Goal: Check status: Check status

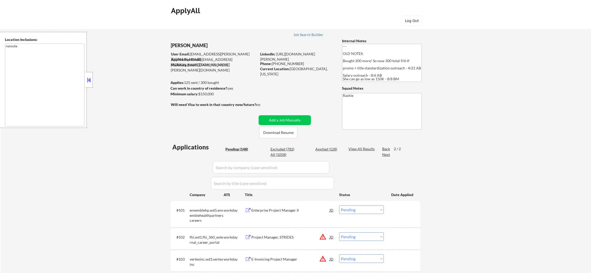
select select ""pending""
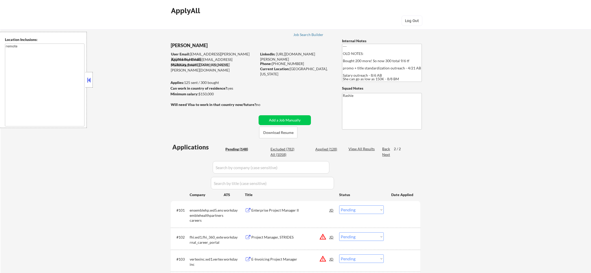
select select ""pending""
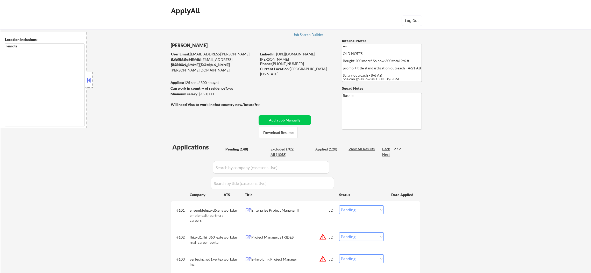
select select ""pending""
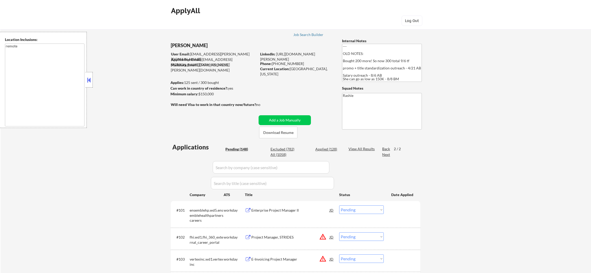
select select ""pending""
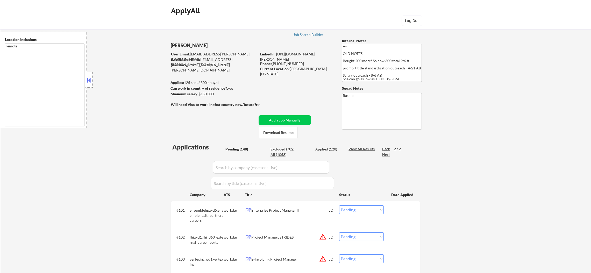
select select ""pending""
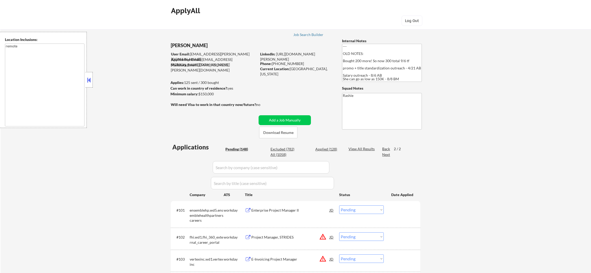
select select ""pending""
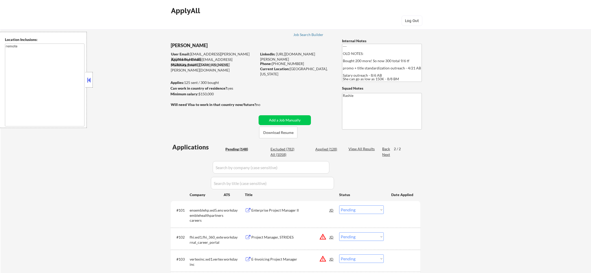
select select ""pending""
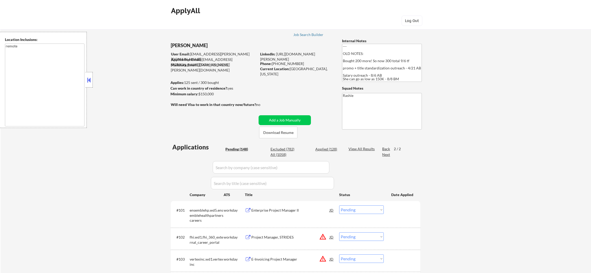
select select ""pending""
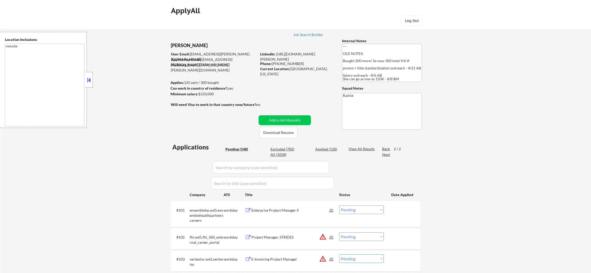
select select ""pending""
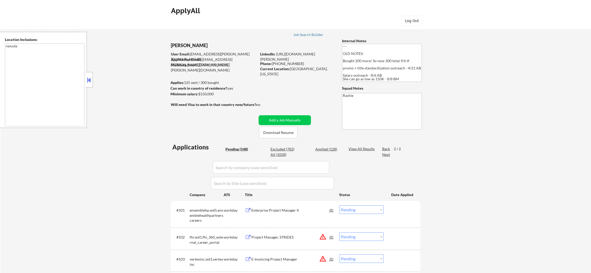
select select ""pending""
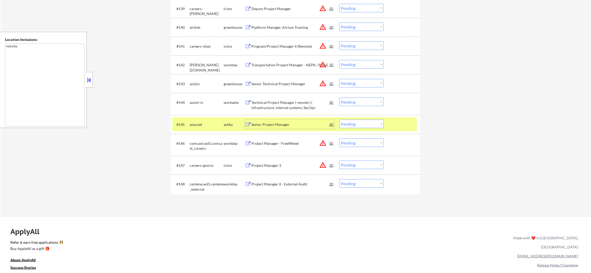
scroll to position [1010, 0]
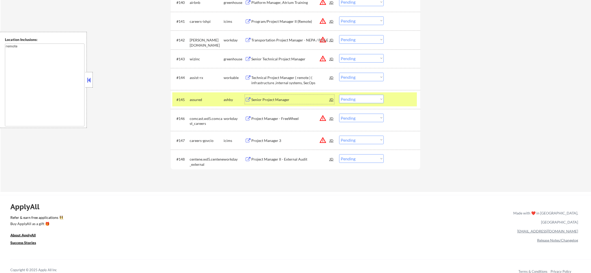
click at [199, 101] on div "assured" at bounding box center [207, 99] width 34 height 5
